Goal: Navigation & Orientation: Find specific page/section

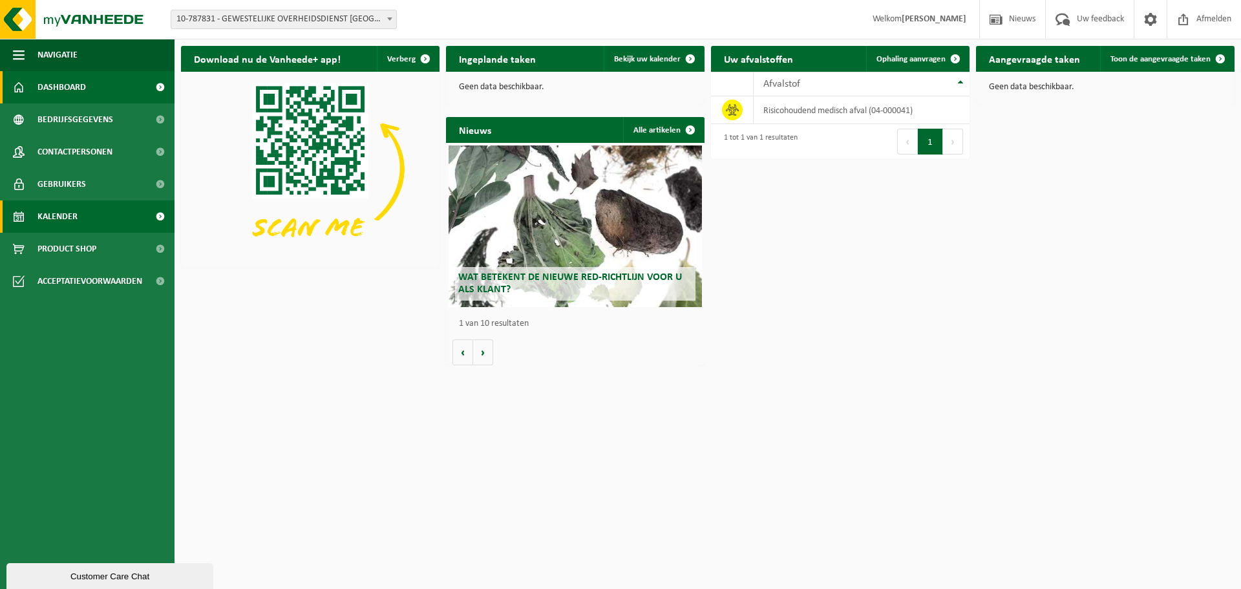
click at [54, 213] on span "Kalender" at bounding box center [57, 216] width 40 height 32
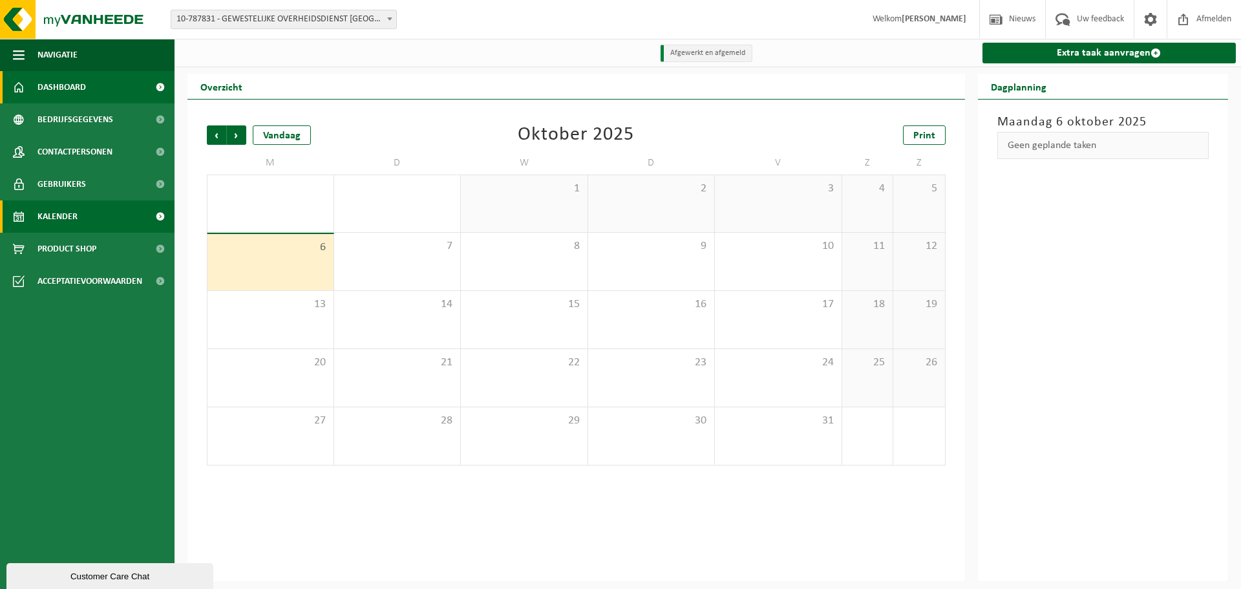
click at [69, 87] on span "Dashboard" at bounding box center [61, 87] width 48 height 32
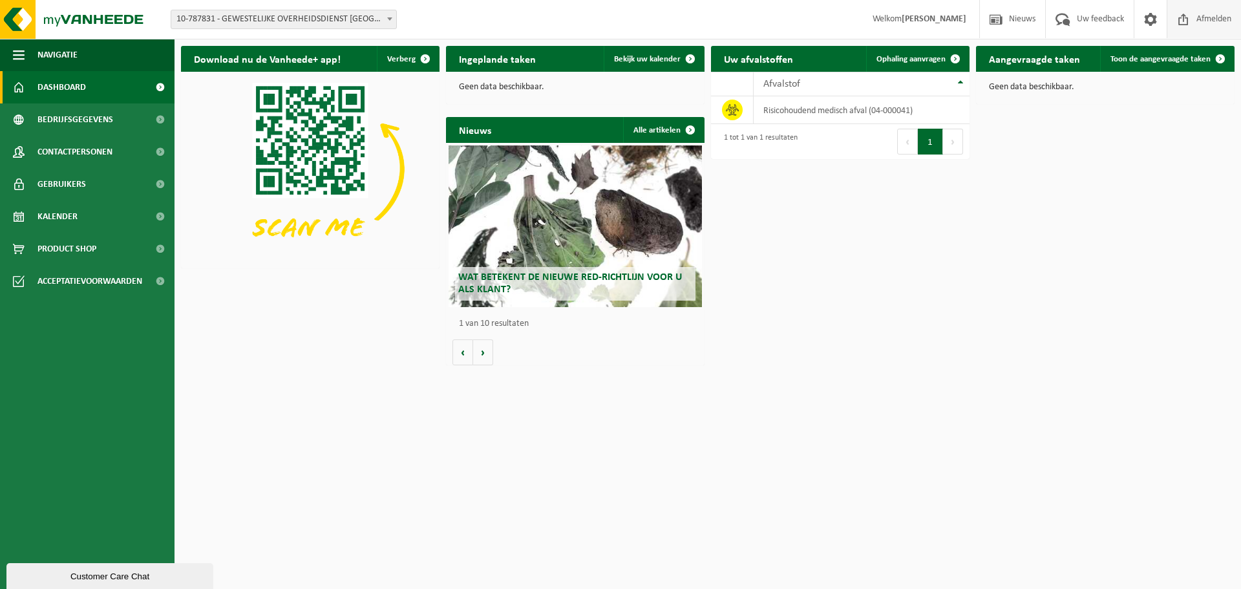
click at [1210, 19] on span "Afmelden" at bounding box center [1213, 19] width 41 height 38
